Goal: Transaction & Acquisition: Download file/media

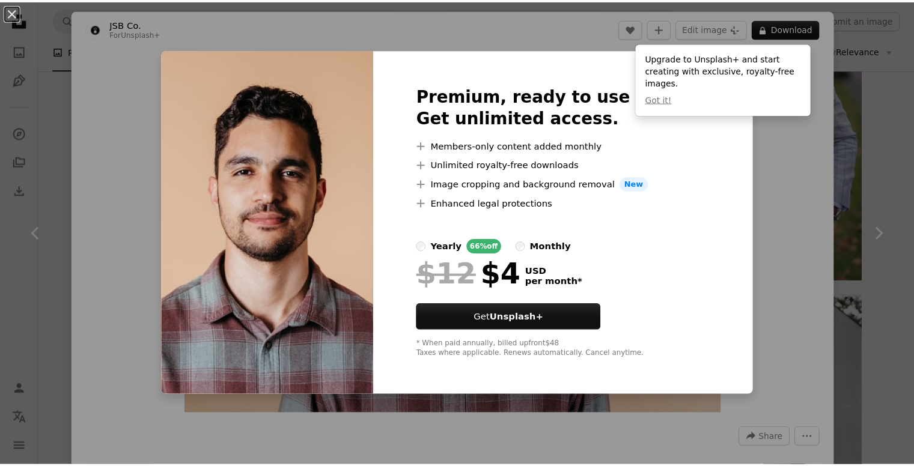
scroll to position [959, 0]
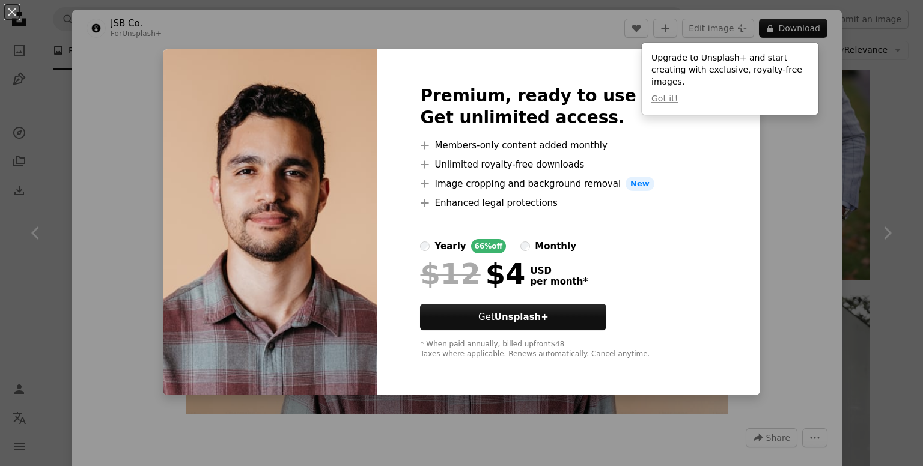
click at [774, 164] on div "An X shape Premium, ready to use images. Get unlimited access. A plus sign Memb…" at bounding box center [461, 233] width 923 height 466
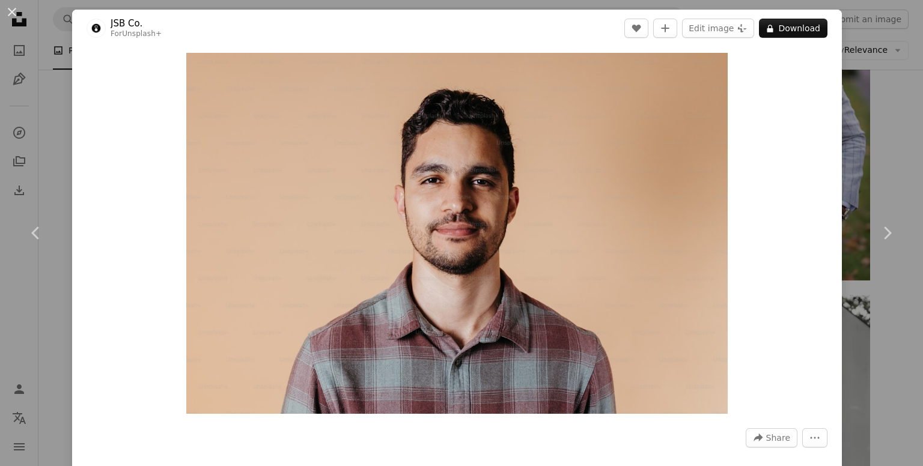
click at [887, 70] on div "An X shape Chevron left Chevron right JSB Co. For Unsplash+ A heart A plus sign…" at bounding box center [461, 233] width 923 height 466
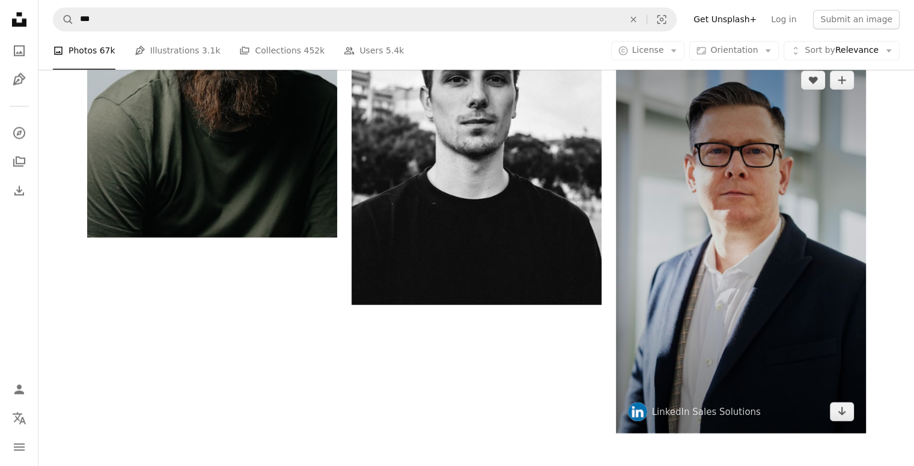
scroll to position [2156, 0]
click at [845, 412] on icon "Arrow pointing down" at bounding box center [842, 410] width 10 height 14
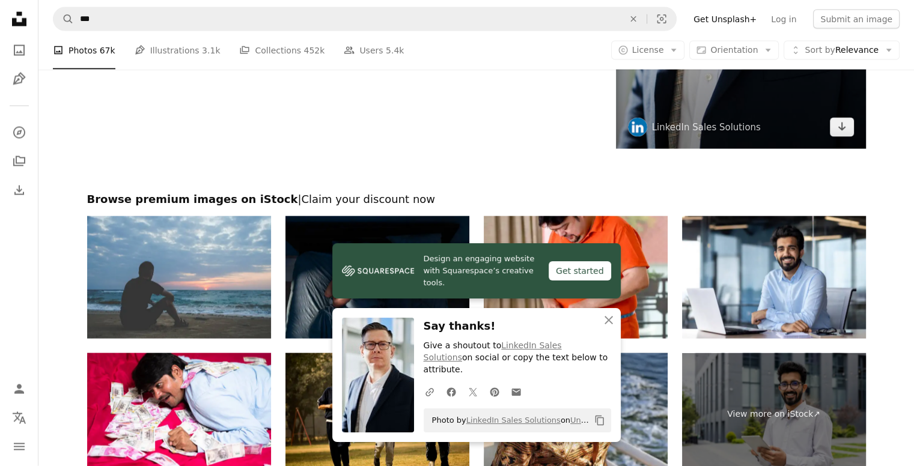
scroll to position [2397, 0]
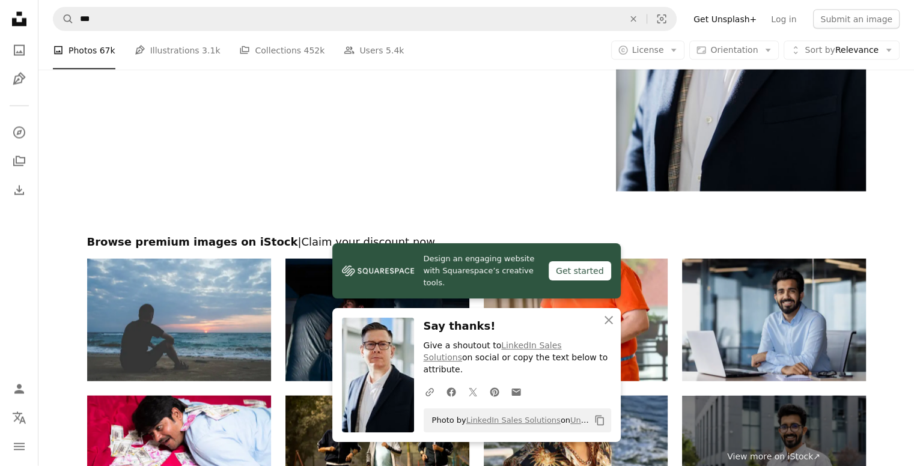
click at [789, 333] on img at bounding box center [774, 320] width 184 height 123
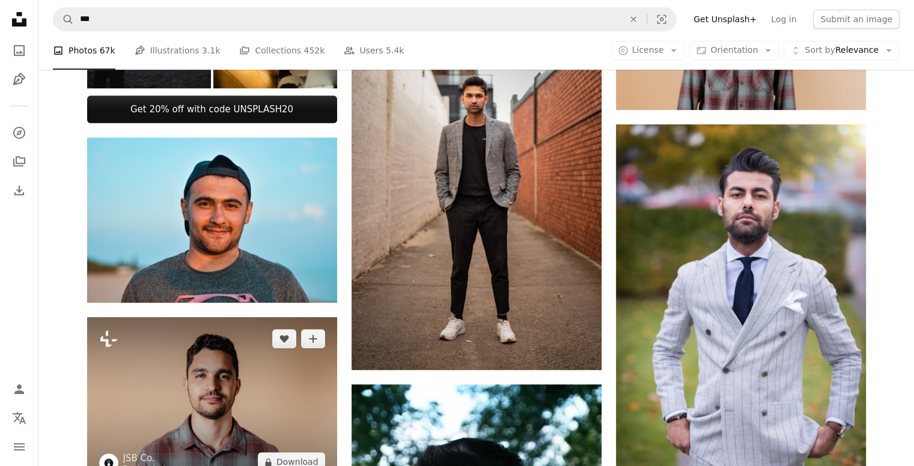
scroll to position [739, 0]
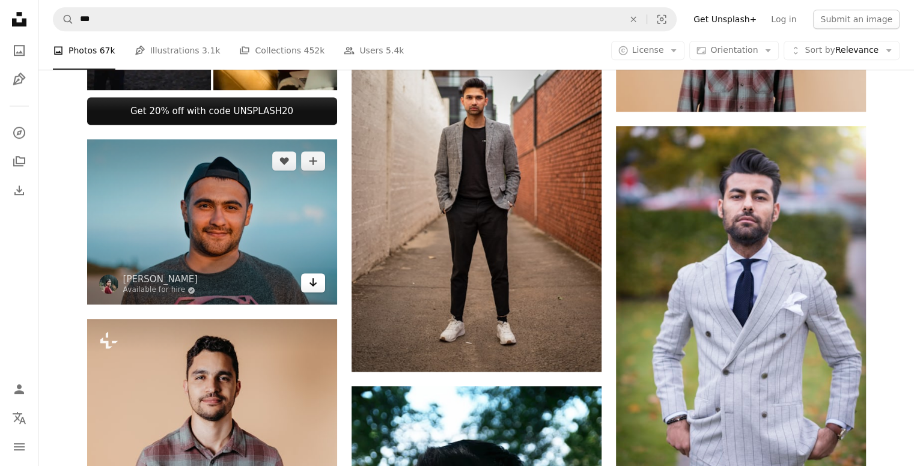
click at [315, 281] on icon "Arrow pointing down" at bounding box center [313, 282] width 10 height 14
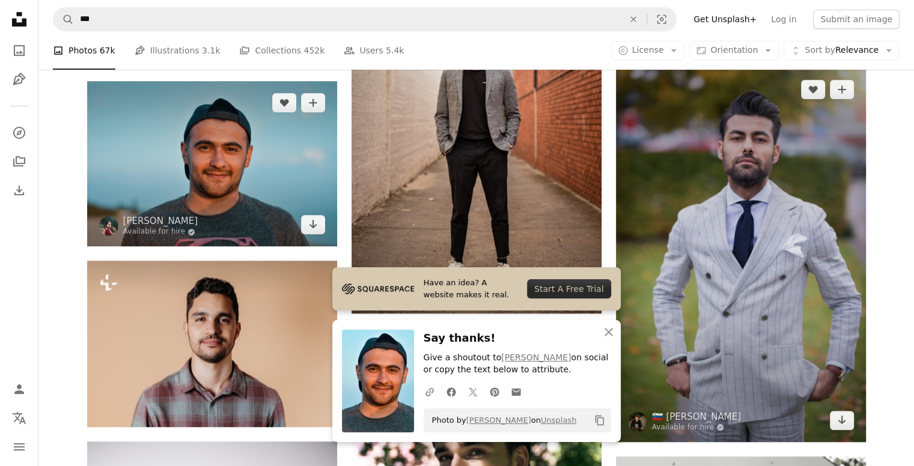
scroll to position [898, 0]
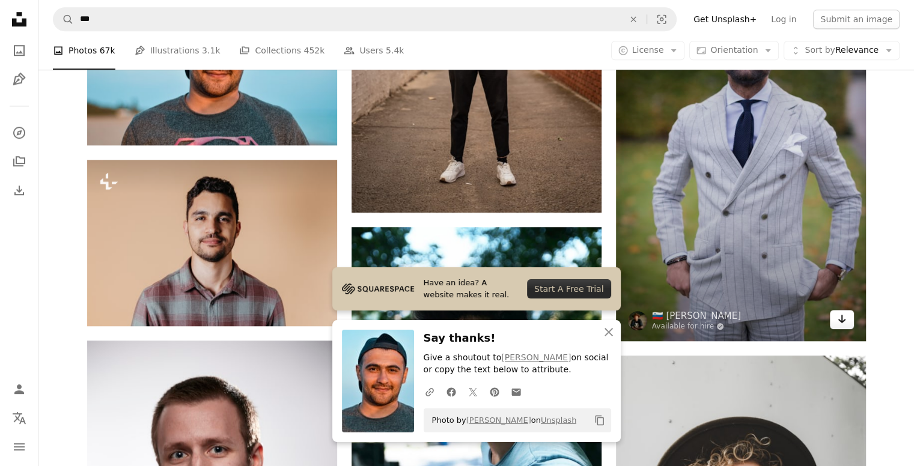
click at [844, 323] on icon "Arrow pointing down" at bounding box center [842, 319] width 10 height 14
